Goal: Task Accomplishment & Management: Use online tool/utility

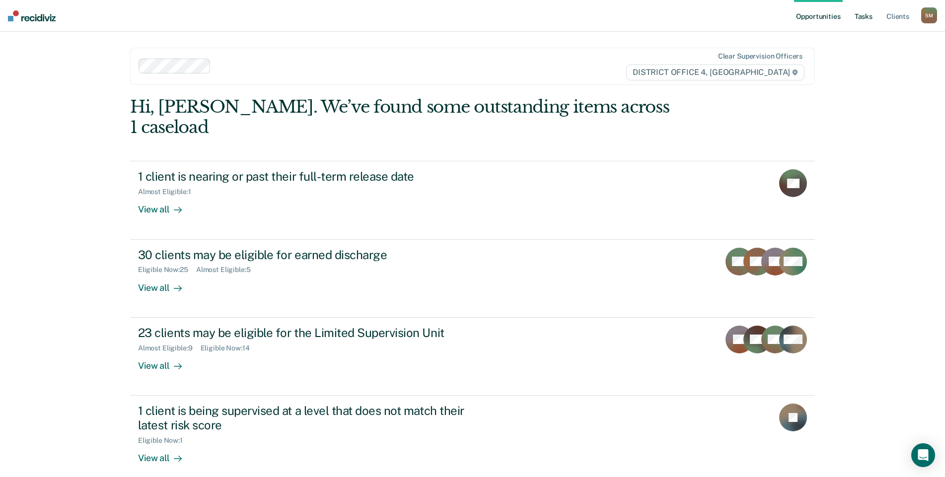
click at [868, 16] on link "Tasks" at bounding box center [863, 16] width 22 height 32
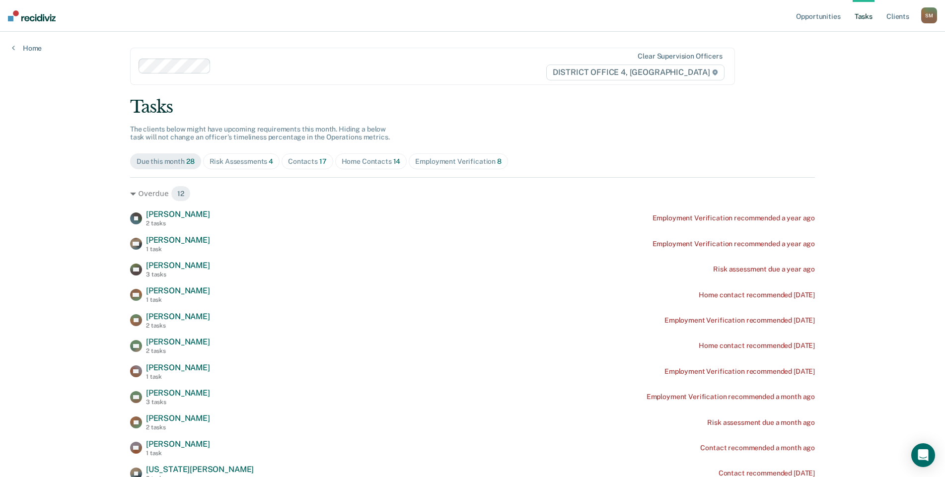
click at [259, 160] on div "Risk Assessments 4" at bounding box center [242, 161] width 64 height 8
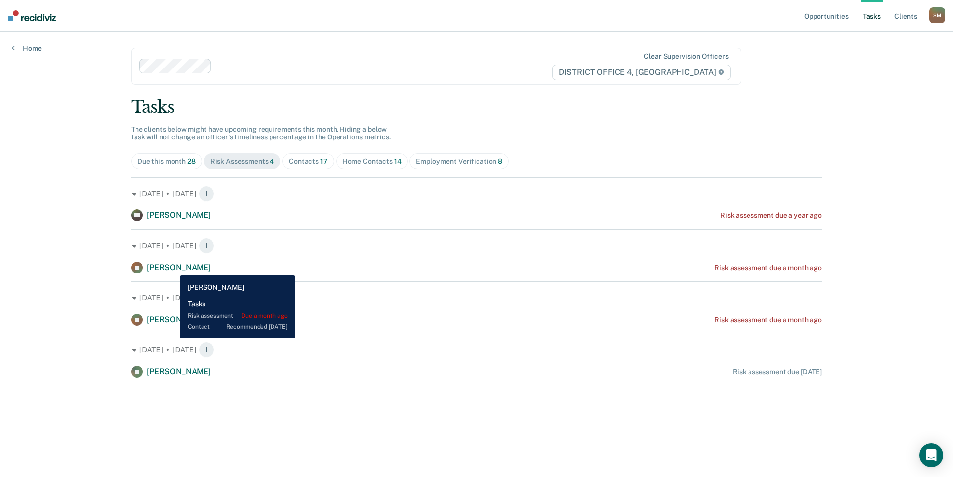
click at [176, 267] on span "[PERSON_NAME]" at bounding box center [179, 267] width 64 height 9
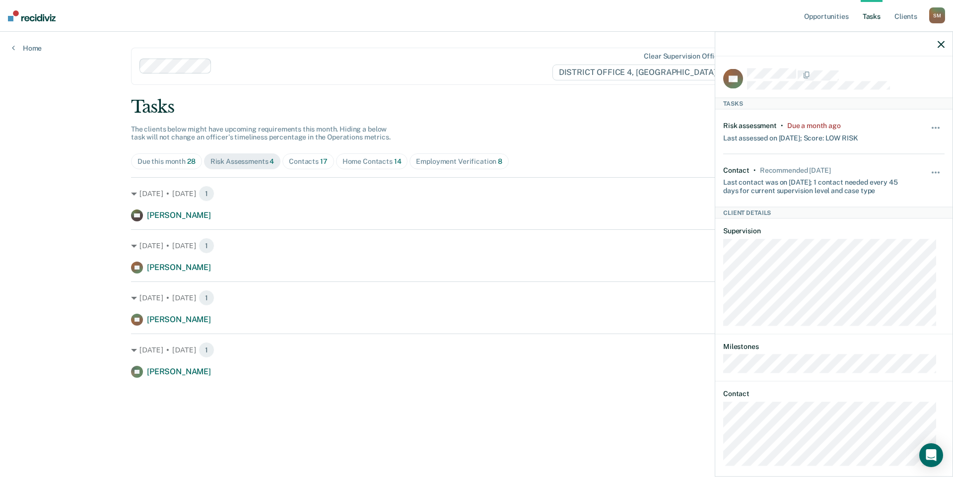
scroll to position [10, 0]
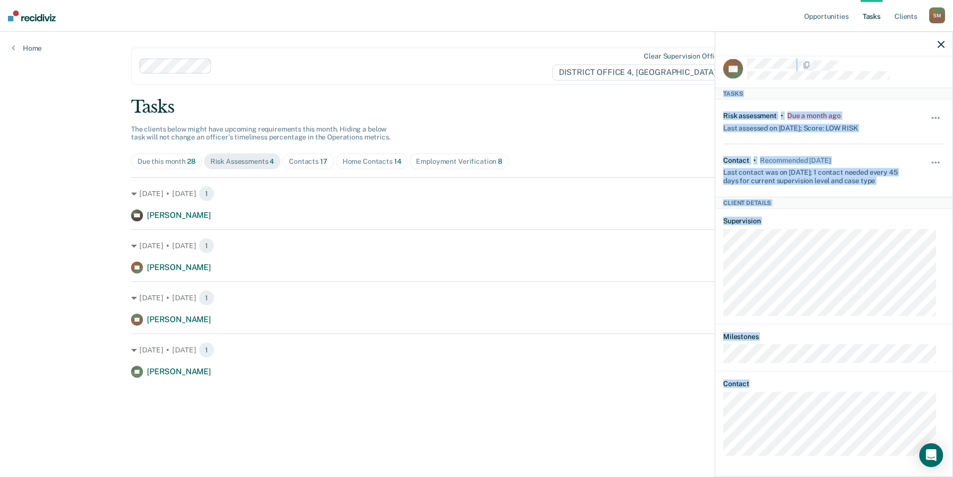
click at [704, 425] on body "Looks like you’re using Internet Explorer 11. For faster loading and a better e…" at bounding box center [476, 238] width 953 height 477
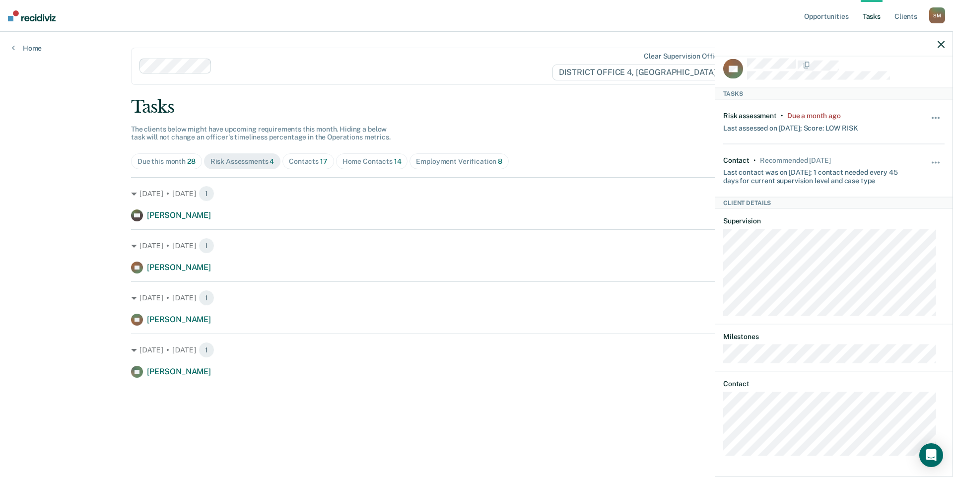
click at [722, 427] on div "YR Tasks Risk assessment • Due a month ago Last assessed on [DATE]; Score: LOW …" at bounding box center [833, 266] width 237 height 418
